Goal: Manage account settings

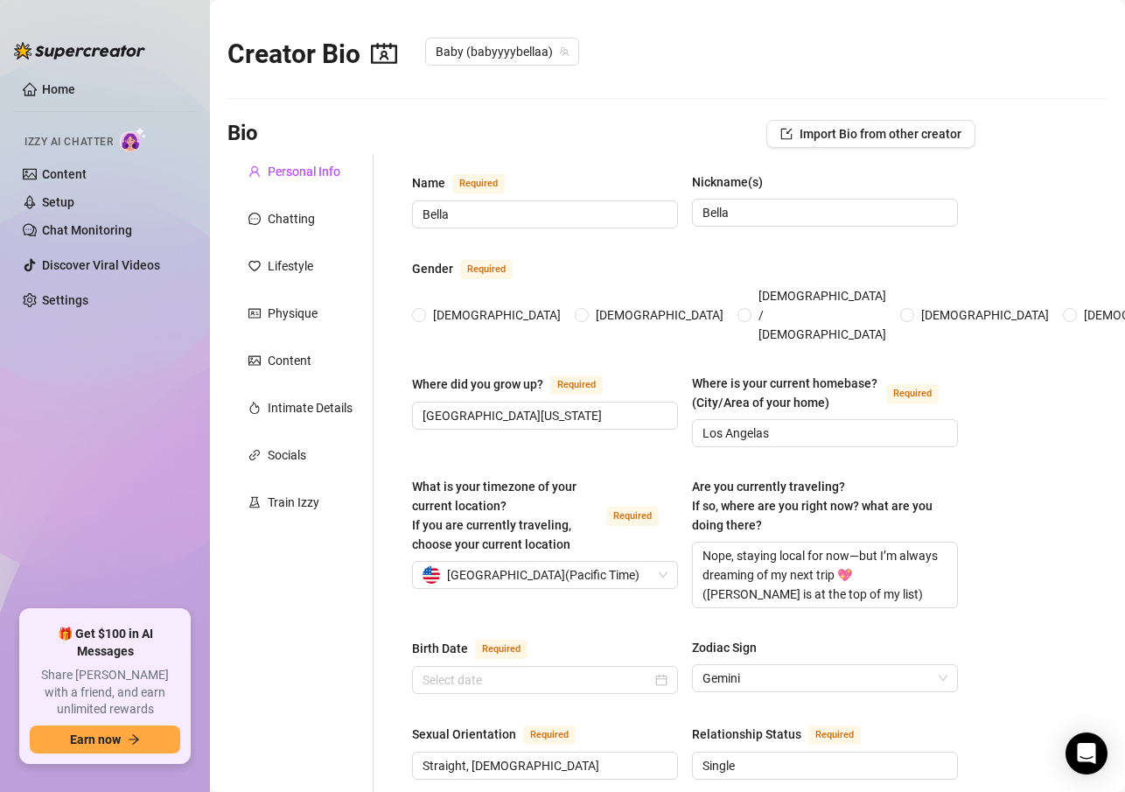
radio input "true"
type input "[DATE]"
click at [115, 464] on ul "Home Izzy AI Chatter Content Setup Chat Monitoring Discover Viral Videos Settin…" at bounding box center [105, 335] width 182 height 534
click at [73, 92] on link "Home" at bounding box center [58, 89] width 33 height 14
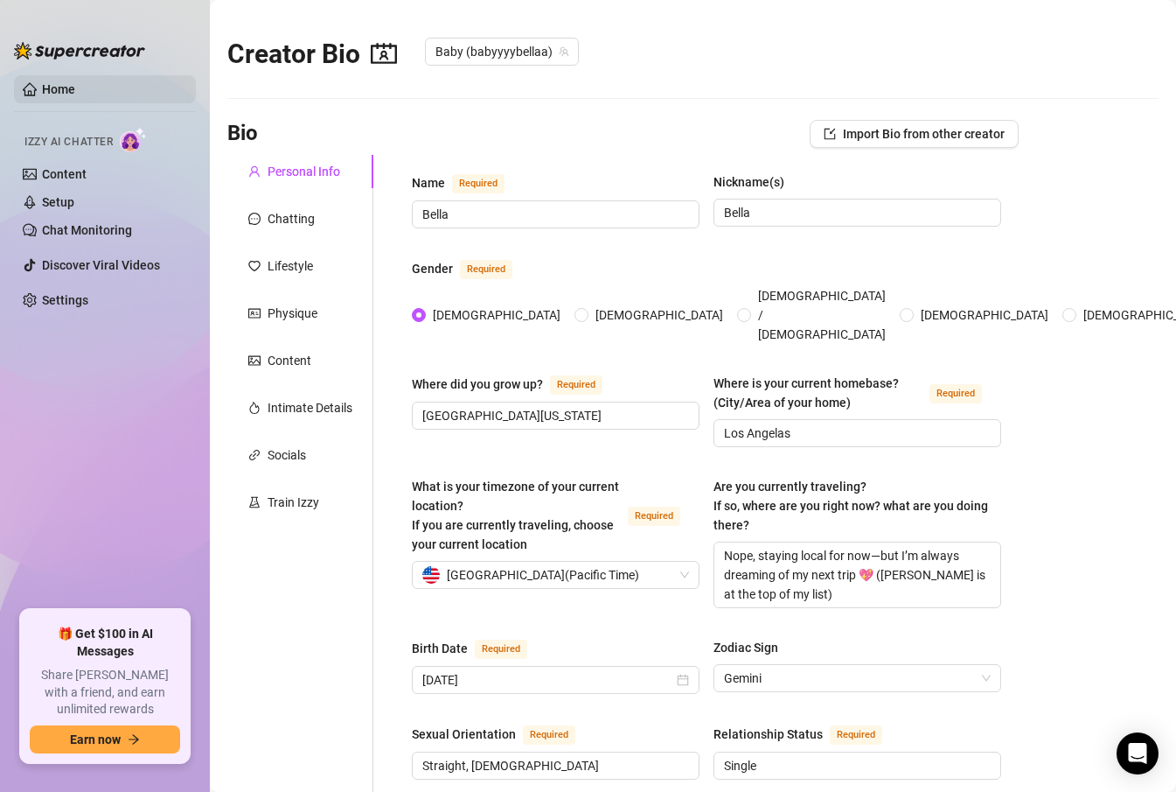
click at [67, 95] on link "Home" at bounding box center [58, 89] width 33 height 14
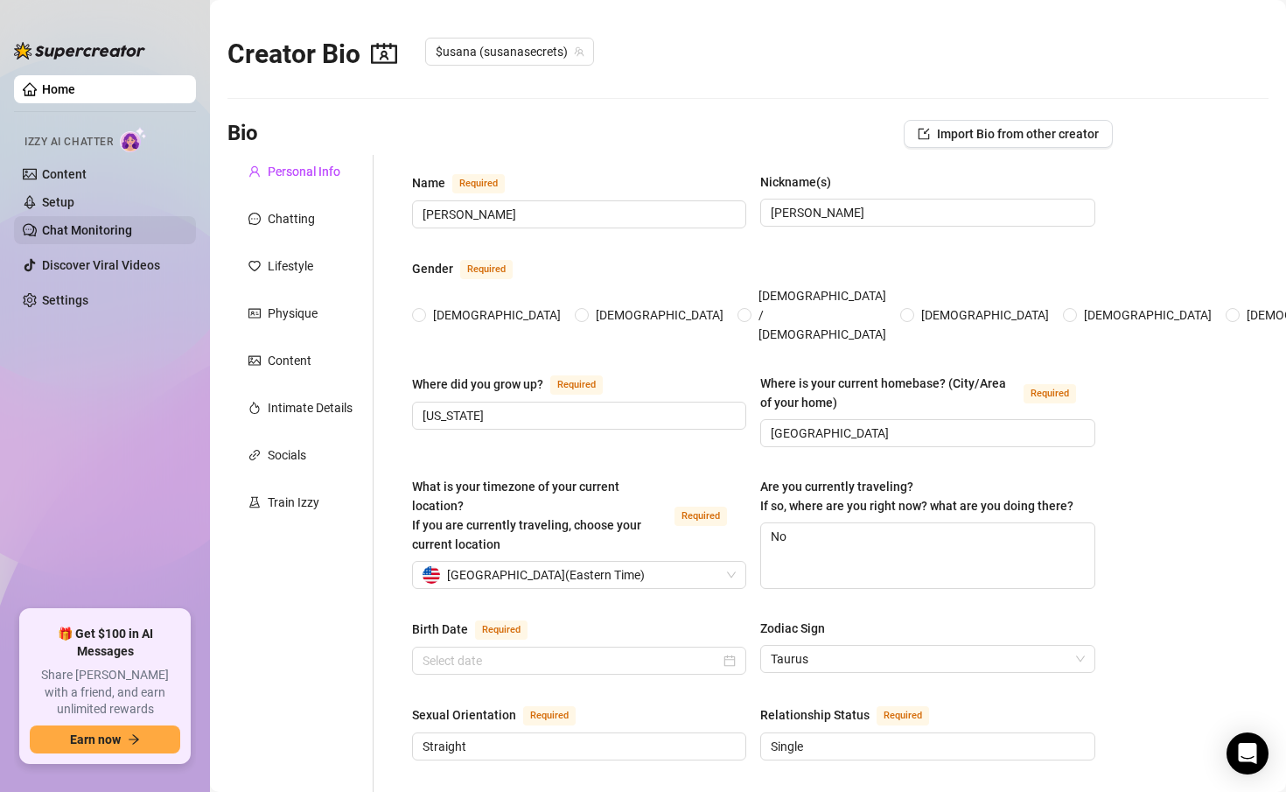
radio input "true"
type input "[DATE]"
click at [122, 226] on link "Chat Monitoring" at bounding box center [87, 230] width 90 height 14
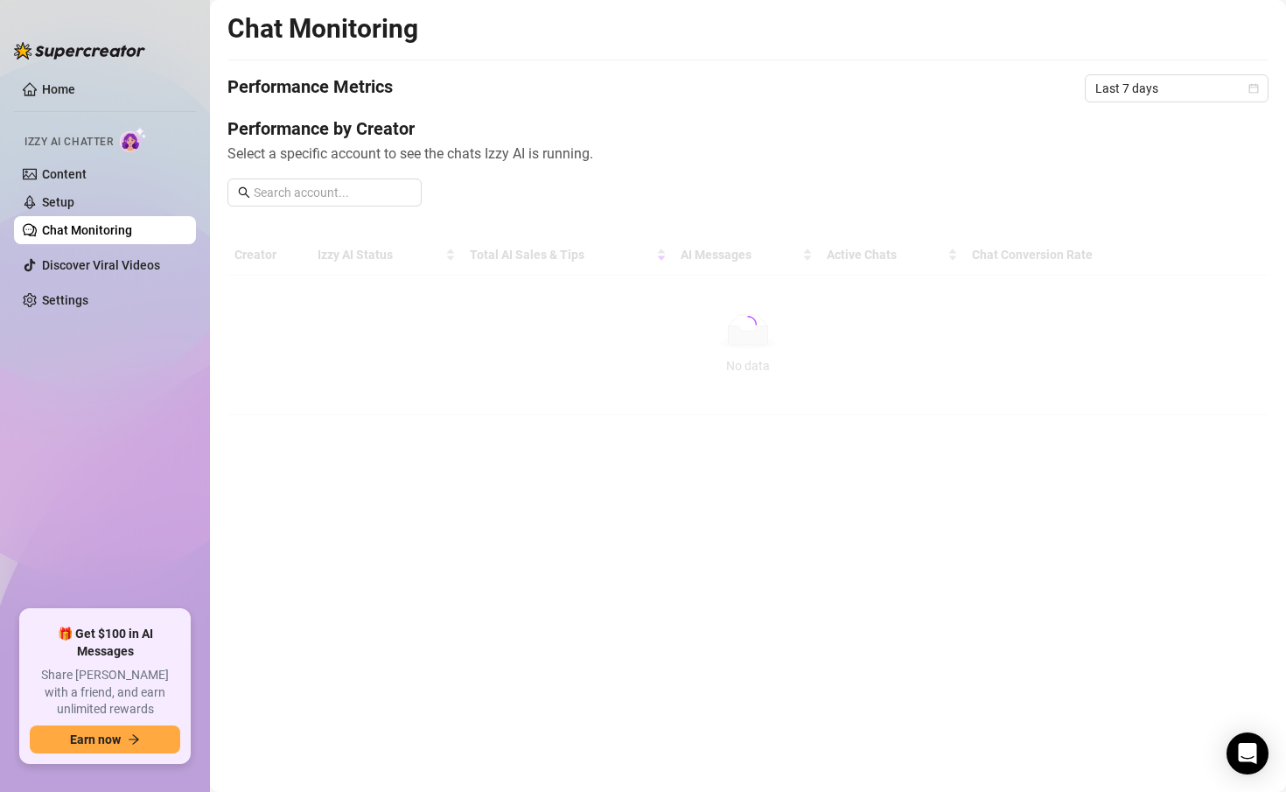
drag, startPoint x: 465, startPoint y: 81, endPoint x: 634, endPoint y: 19, distance: 179.9
click at [634, 19] on div "Chat Monitoring" at bounding box center [747, 28] width 1041 height 33
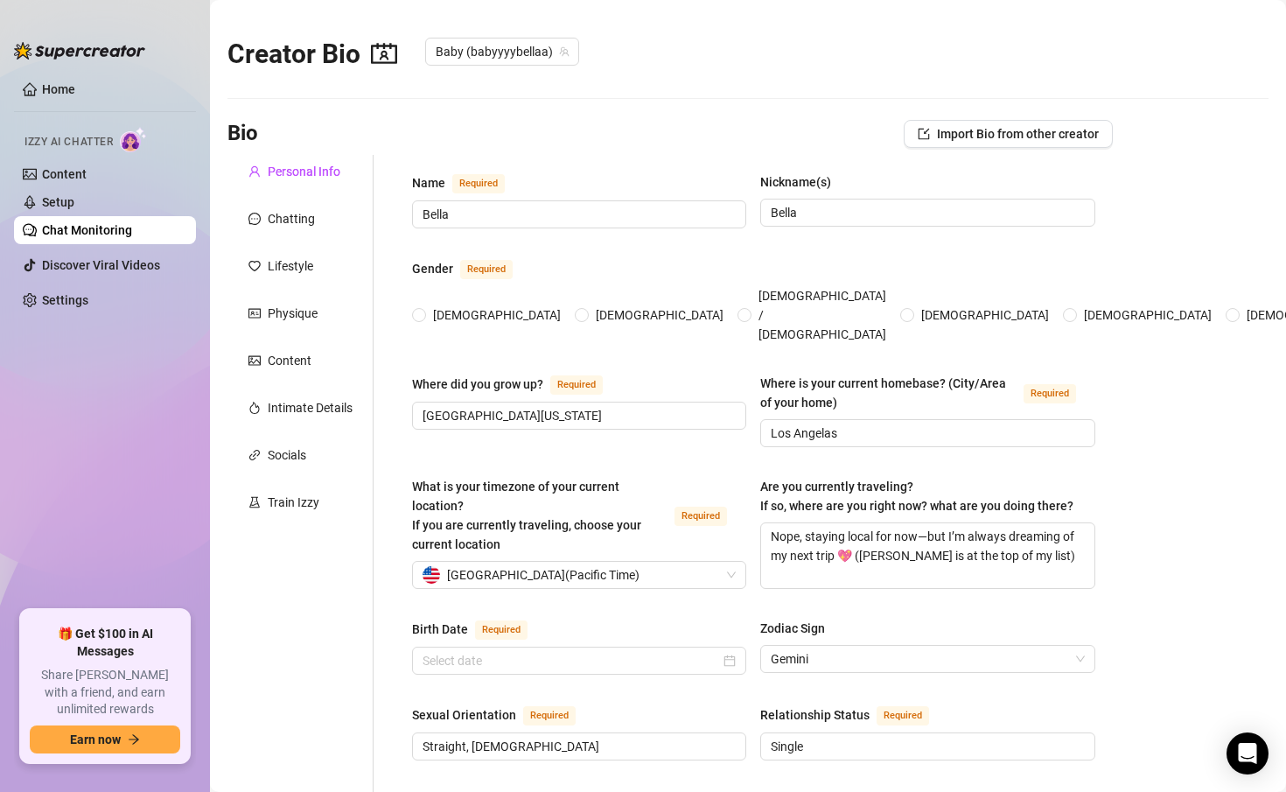
radio input "true"
type input "[DATE]"
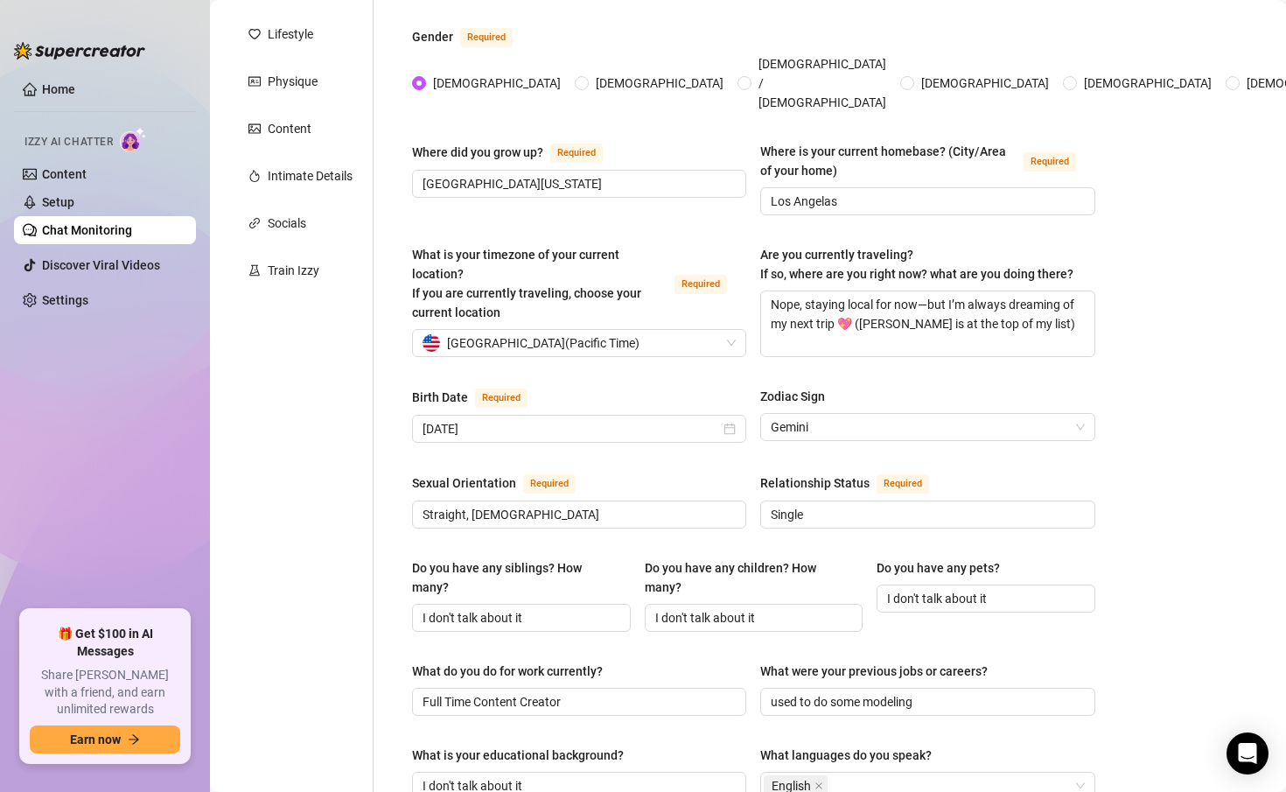
scroll to position [262, 0]
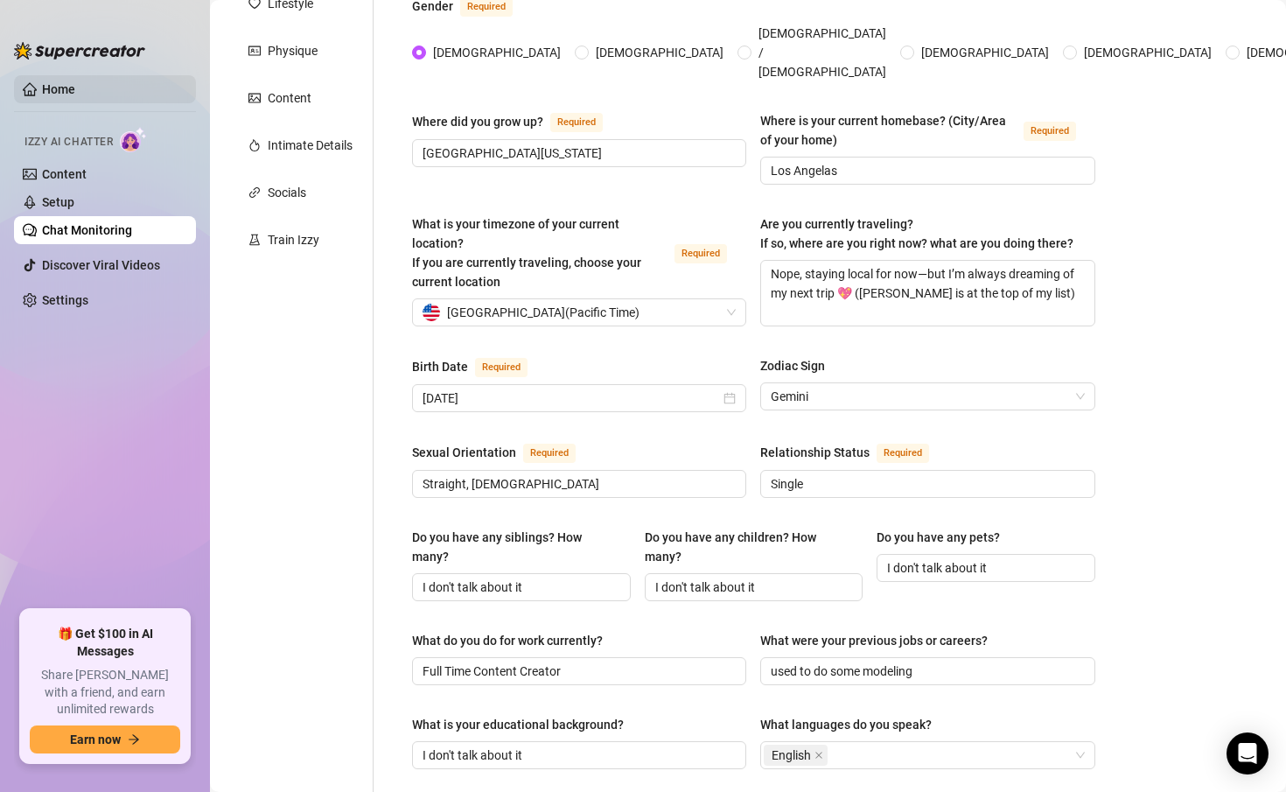
drag, startPoint x: 14, startPoint y: 94, endPoint x: 54, endPoint y: 88, distance: 40.6
click at [42, 94] on link "Home" at bounding box center [58, 89] width 33 height 14
click at [54, 88] on link "Home" at bounding box center [58, 89] width 33 height 14
